Goal: Information Seeking & Learning: Find specific fact

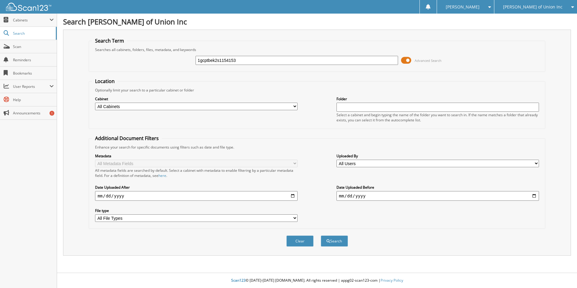
type input "1gcptbek2s1154153"
click at [321, 235] on button "Search" at bounding box center [334, 240] width 27 height 11
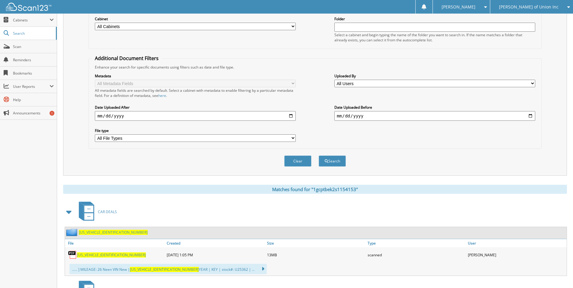
scroll to position [91, 0]
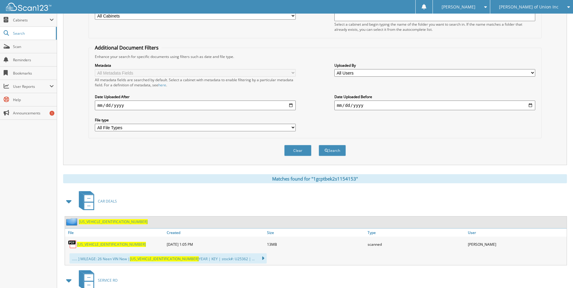
click at [96, 245] on span "1GCPTBEK2S1154153" at bounding box center [111, 244] width 69 height 5
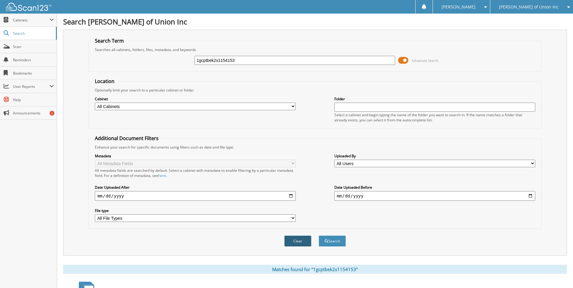
click at [302, 240] on button "Clear" at bounding box center [297, 240] width 27 height 11
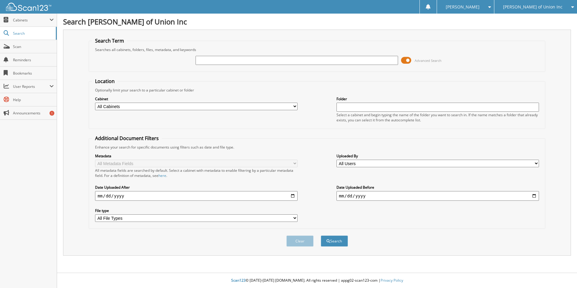
click at [268, 58] on input "text" at bounding box center [297, 60] width 203 height 9
type input "1gcpkbek1sz195104"
click at [345, 238] on button "Search" at bounding box center [334, 240] width 27 height 11
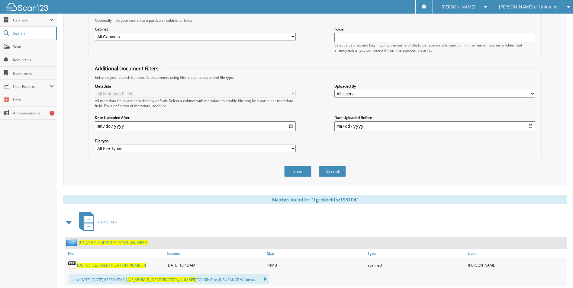
scroll to position [121, 0]
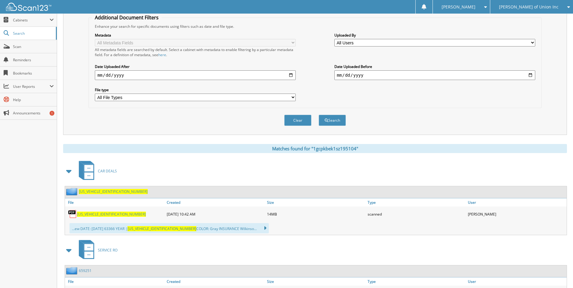
click at [107, 215] on span "[US_VEHICLE_IDENTIFICATION_NUMBER]" at bounding box center [111, 214] width 69 height 5
